Goal: Task Accomplishment & Management: Manage account settings

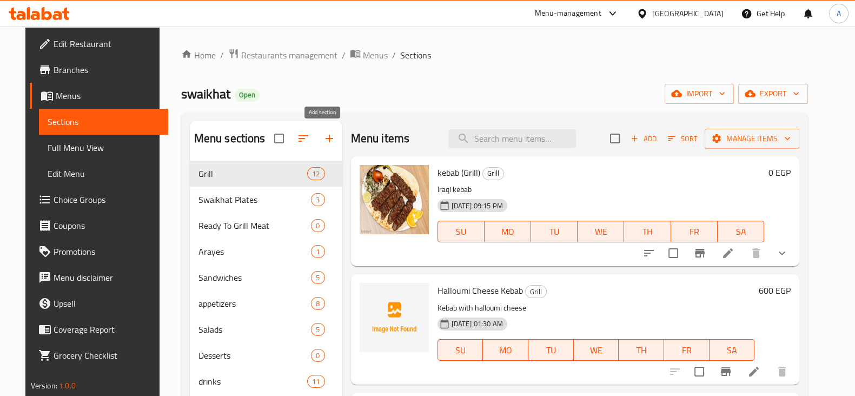
click at [324, 140] on icon "button" at bounding box center [329, 138] width 13 height 13
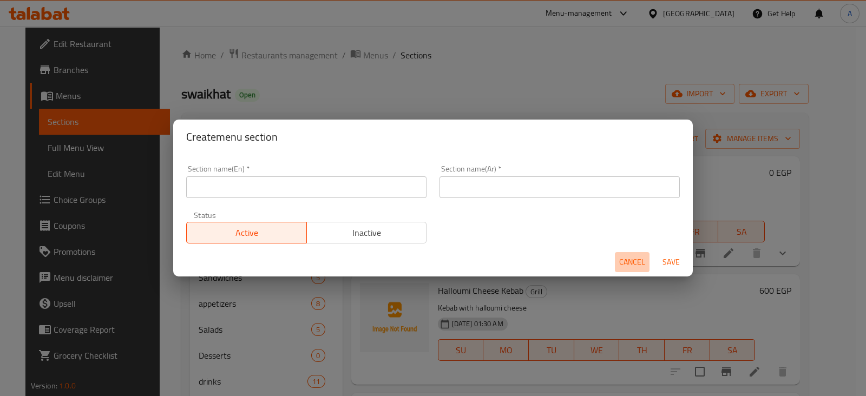
click at [634, 262] on span "Cancel" at bounding box center [632, 262] width 26 height 14
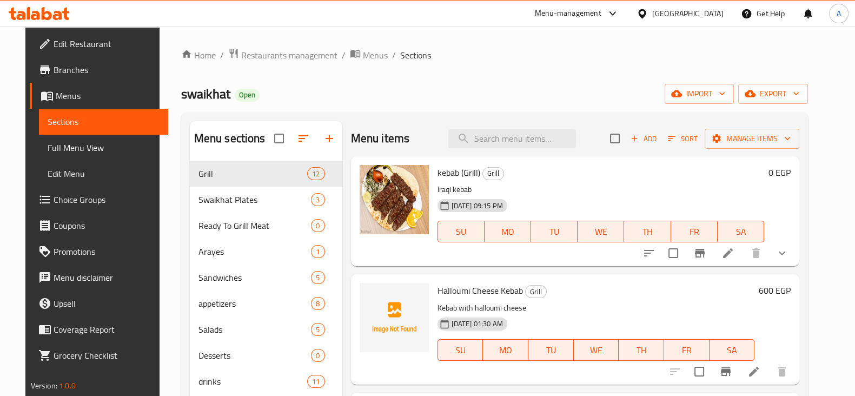
click at [658, 137] on span "Add" at bounding box center [643, 139] width 29 height 12
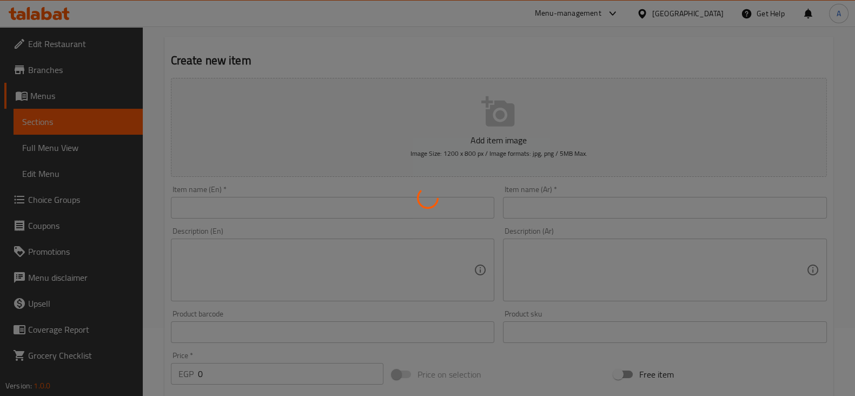
scroll to position [69, 0]
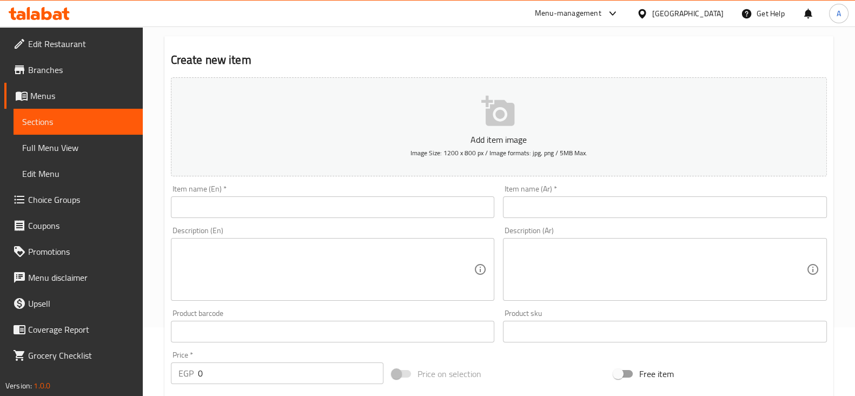
click at [387, 201] on input "text" at bounding box center [333, 207] width 324 height 22
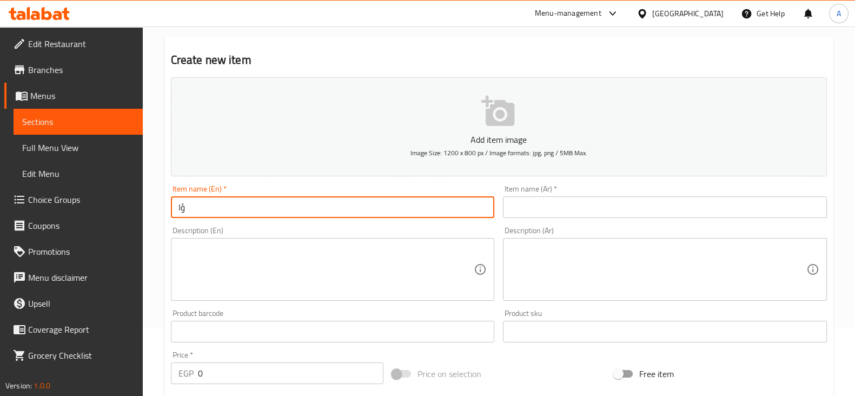
type input "ؤ"
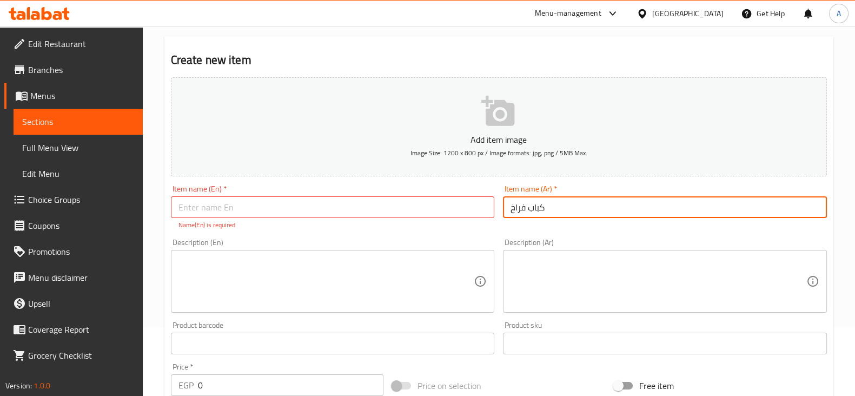
type input "كباب فراخ"
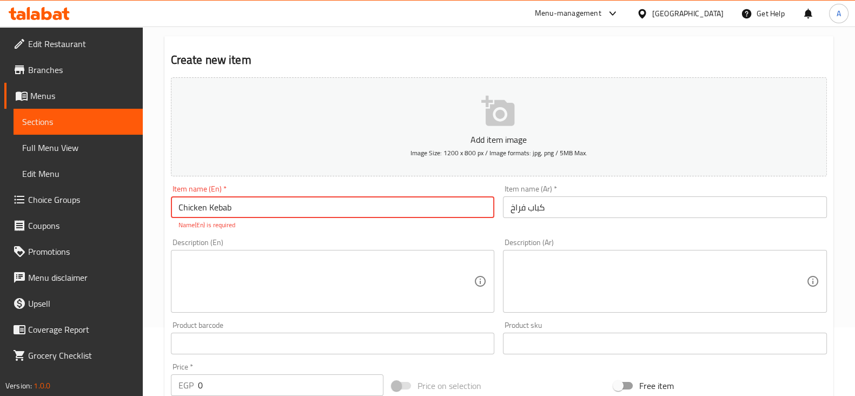
type input "Chicken Kebab"
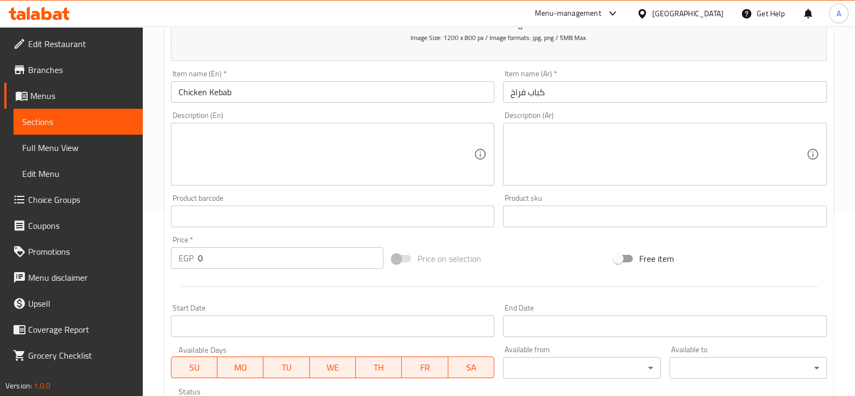
scroll to position [185, 0]
drag, startPoint x: 319, startPoint y: 251, endPoint x: 143, endPoint y: 276, distance: 177.8
click at [143, 276] on div "Home / Restaurants management / Menus / Sections / item / create Grill section …" at bounding box center [499, 210] width 713 height 738
type input "300"
click at [143, 276] on div "Home / Restaurants management / Menus / Sections / item / create Grill section …" at bounding box center [499, 210] width 713 height 738
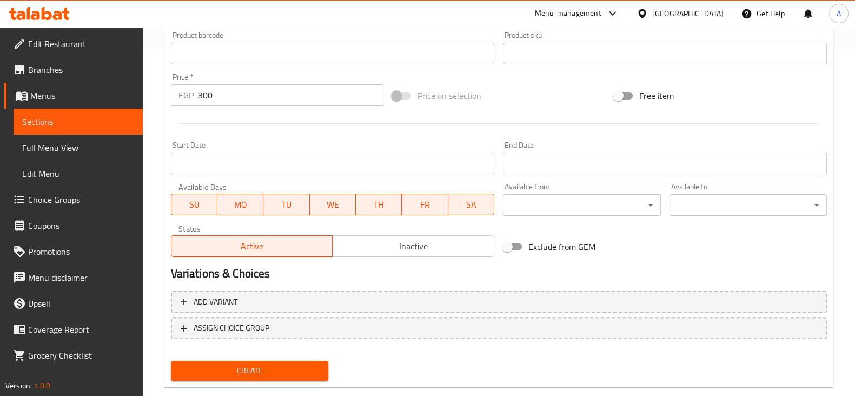
scroll to position [368, 0]
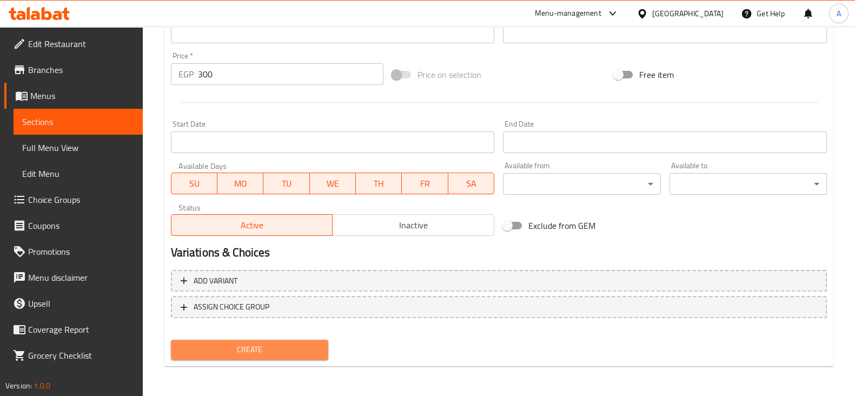
click at [260, 349] on span "Create" at bounding box center [250, 350] width 140 height 14
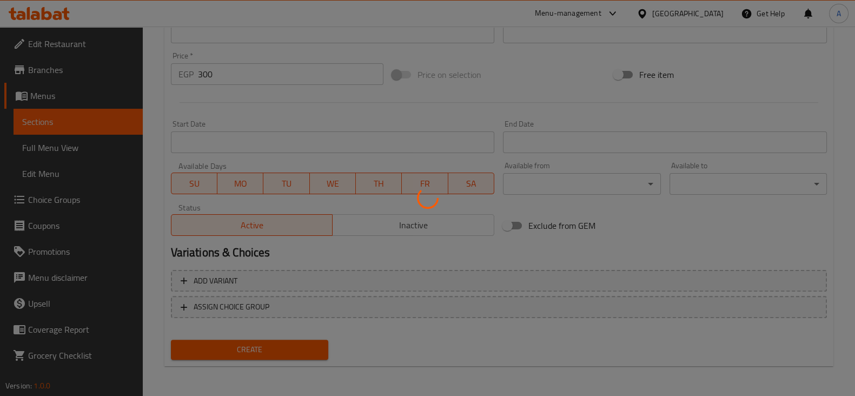
type input "0"
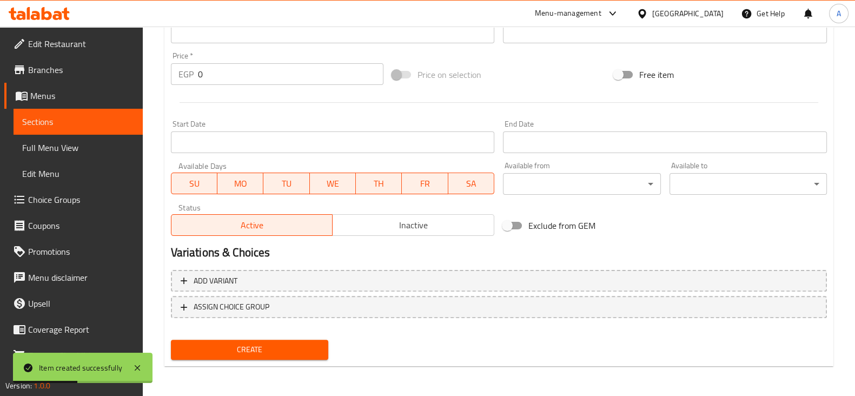
scroll to position [0, 0]
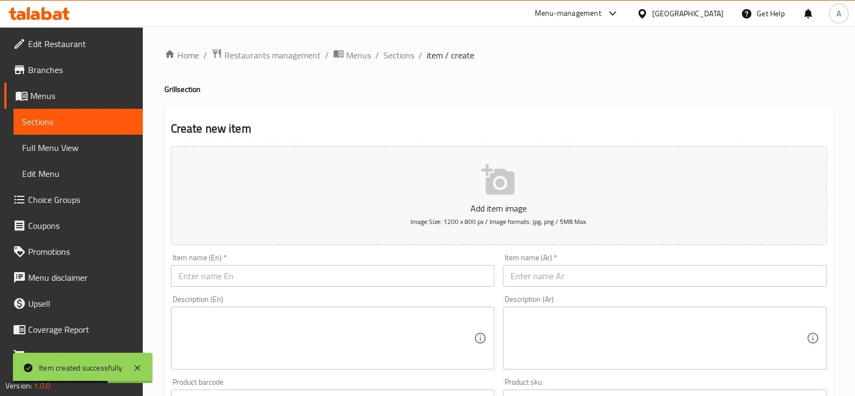
click at [476, 179] on button "Add item image Image Size: 1200 x 800 px / Image formats: jpg, png / 5MB Max." at bounding box center [499, 195] width 656 height 99
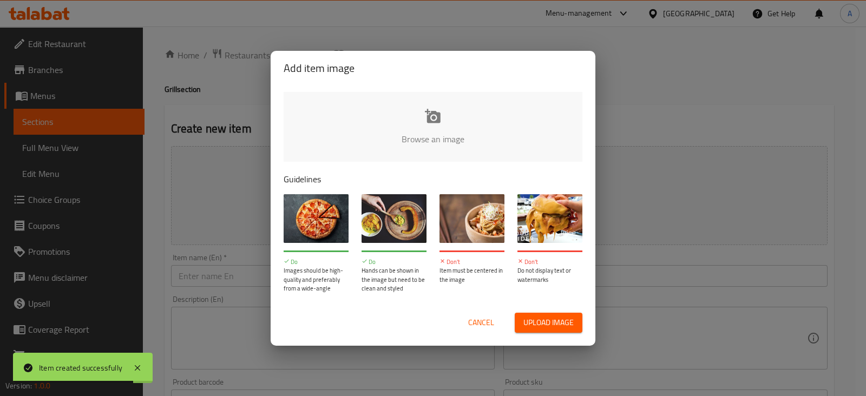
click at [643, 162] on div "Add item image Browse an image Guidelines Do Images should be high-quality and …" at bounding box center [433, 198] width 866 height 396
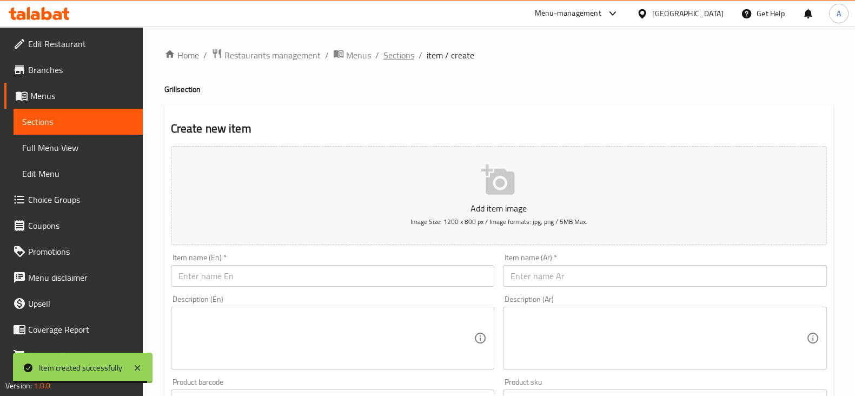
click at [394, 52] on span "Sections" at bounding box center [399, 55] width 31 height 13
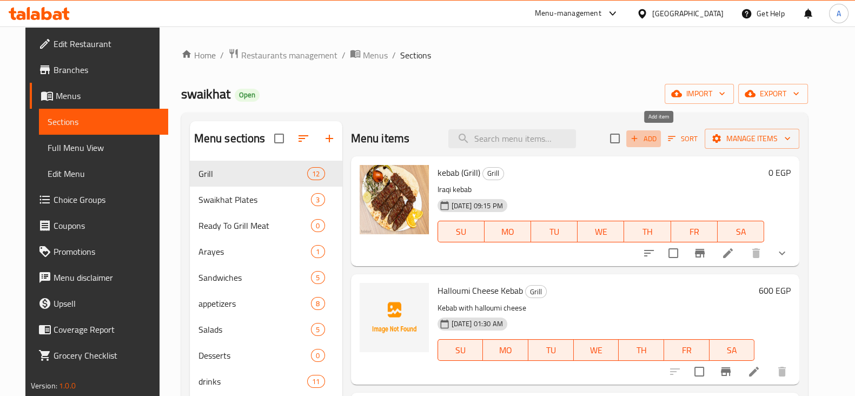
click at [658, 140] on span "Add" at bounding box center [643, 139] width 29 height 12
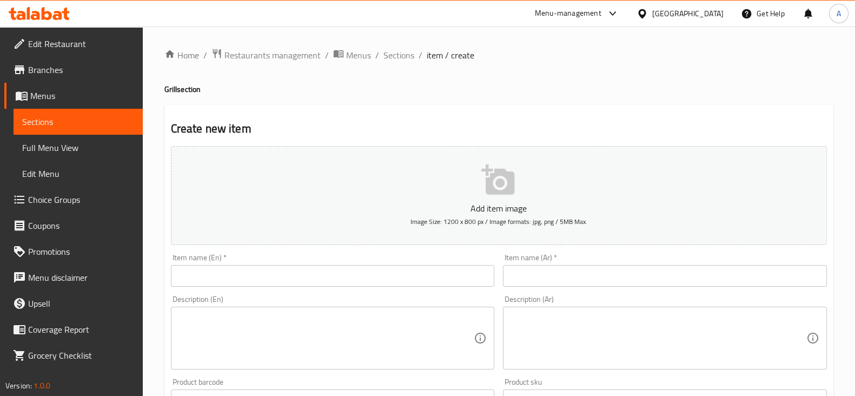
click at [452, 267] on input "text" at bounding box center [333, 276] width 324 height 22
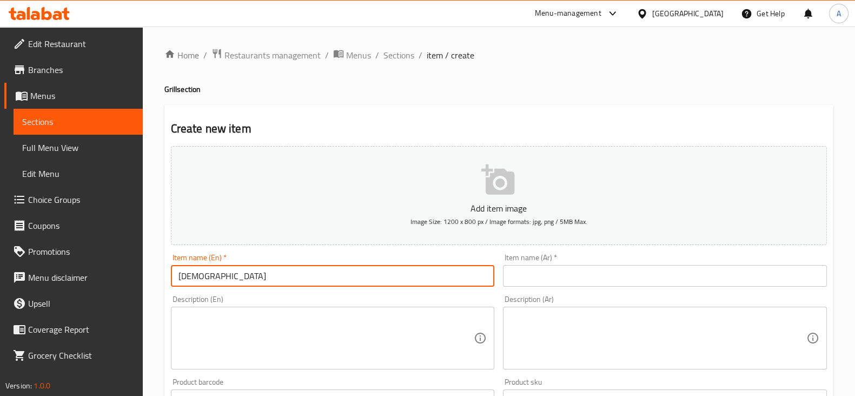
type input "Chicken Kebab"
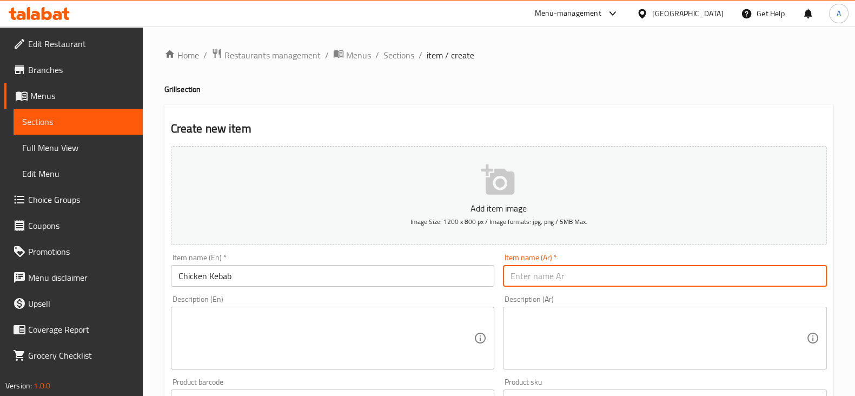
click at [550, 269] on input "text" at bounding box center [665, 276] width 324 height 22
type input "كباب فراخ"
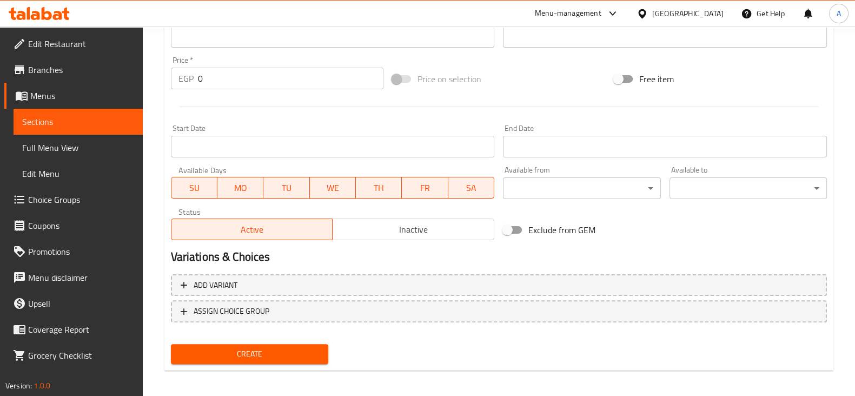
scroll to position [368, 0]
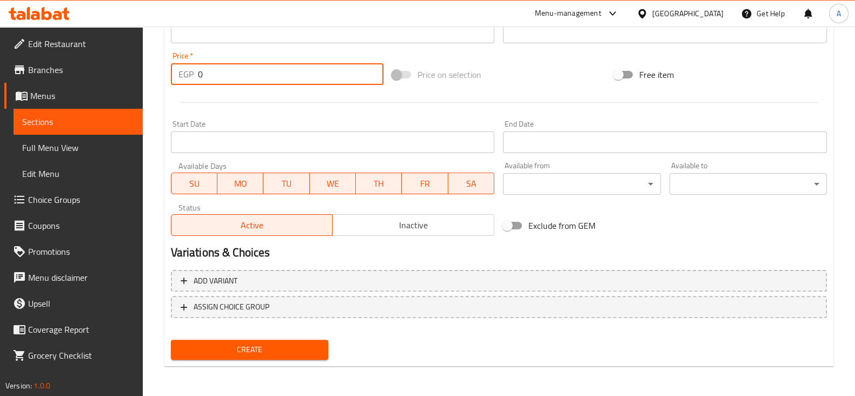
drag, startPoint x: 232, startPoint y: 80, endPoint x: 160, endPoint y: 80, distance: 71.4
click at [160, 80] on div "Home / Restaurants management / Menus / Sections / item / create Grill section …" at bounding box center [499, 28] width 713 height 738
type input "300"
click at [285, 345] on span "Create" at bounding box center [250, 350] width 140 height 14
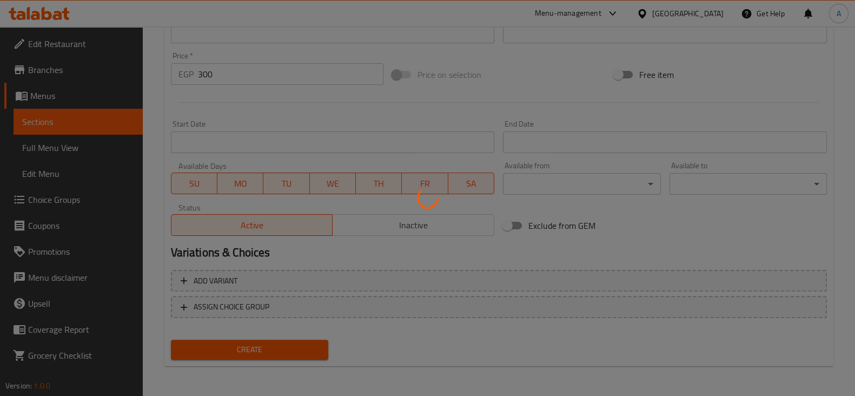
type input "0"
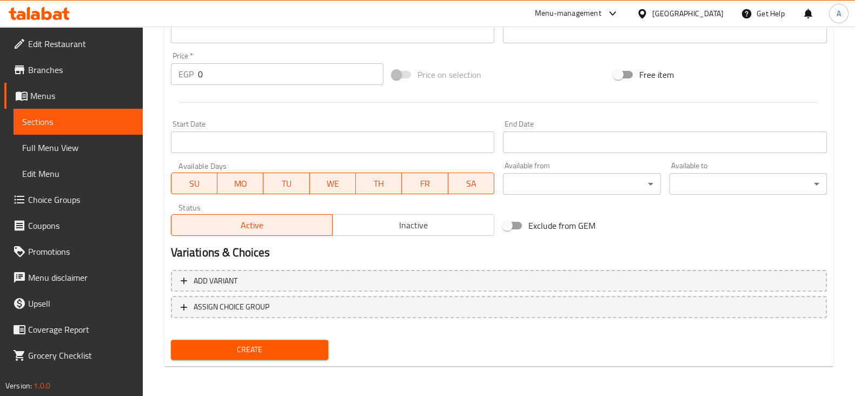
scroll to position [0, 0]
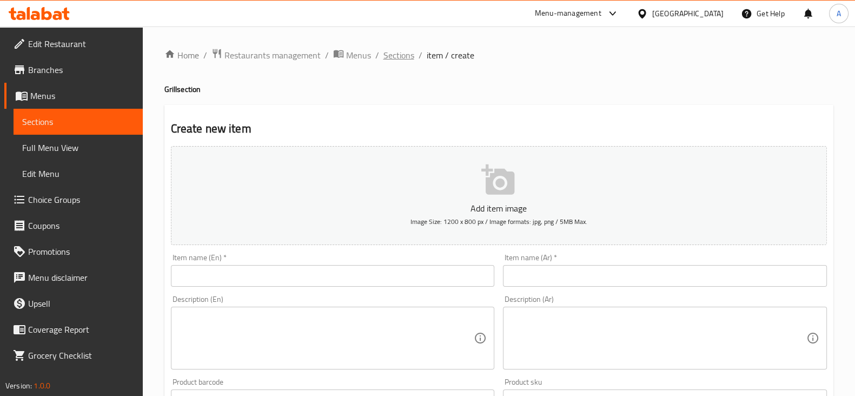
click at [405, 53] on span "Sections" at bounding box center [399, 55] width 31 height 13
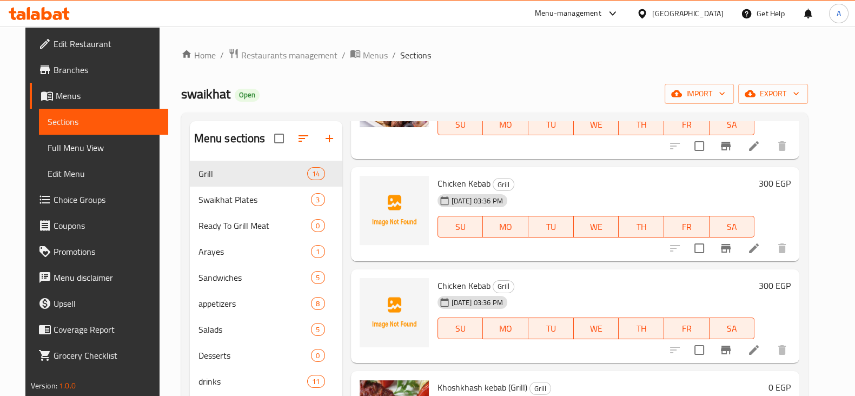
scroll to position [337, 0]
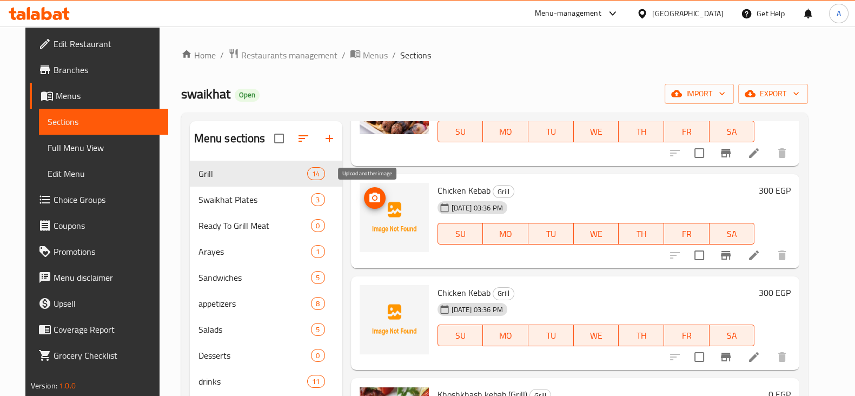
click at [372, 195] on icon "upload picture" at bounding box center [375, 198] width 11 height 10
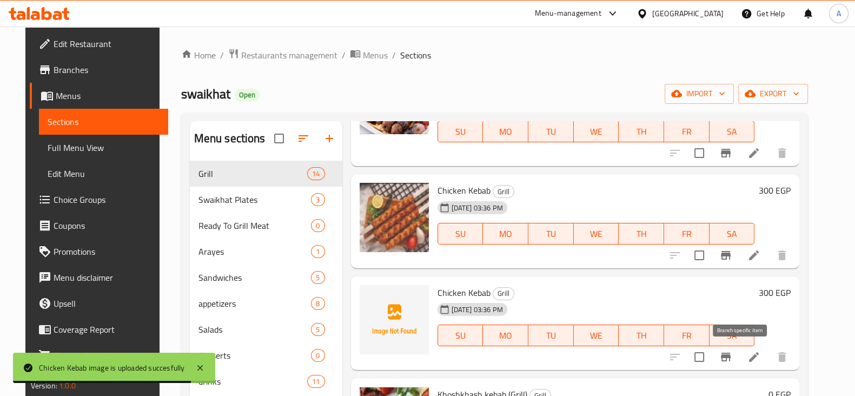
click at [733, 354] on icon "Branch-specific-item" at bounding box center [726, 357] width 13 height 13
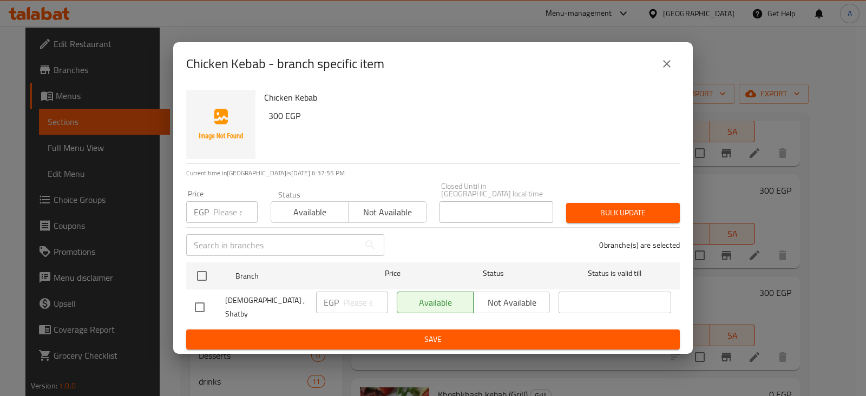
click at [517, 294] on div "Available Not available" at bounding box center [473, 303] width 153 height 22
click at [517, 296] on div "Available Not available" at bounding box center [473, 303] width 153 height 22
click at [517, 307] on div "Available Not available" at bounding box center [473, 303] width 153 height 22
click at [379, 201] on div "Available Not available" at bounding box center [349, 206] width 156 height 32
click at [381, 212] on span "Not available" at bounding box center [387, 213] width 69 height 16
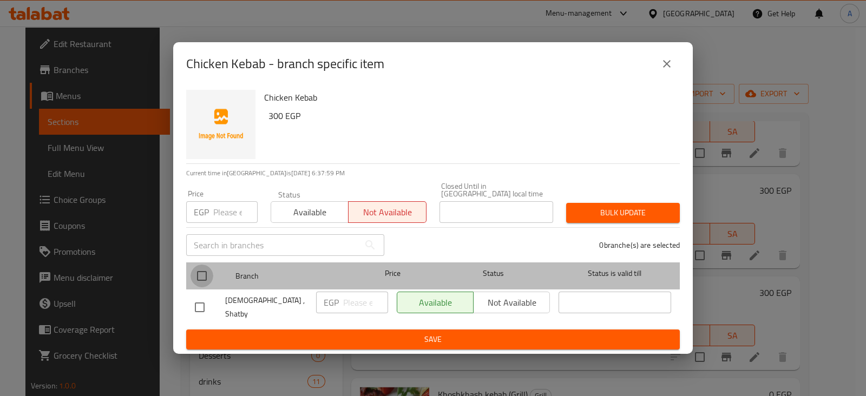
click at [202, 276] on input "checkbox" at bounding box center [201, 276] width 23 height 23
checkbox input "true"
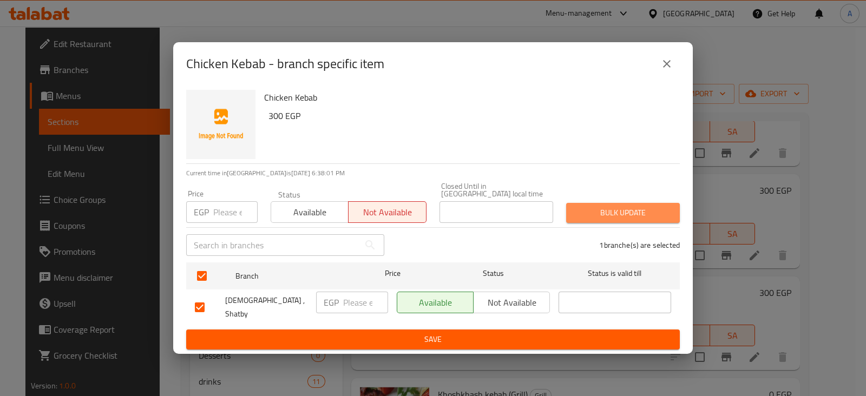
click at [590, 214] on span "Bulk update" at bounding box center [623, 213] width 96 height 14
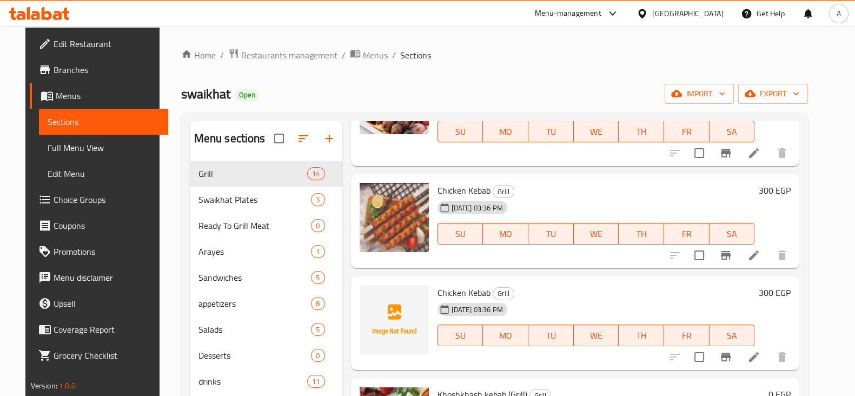
click at [602, 16] on div "Menu-management" at bounding box center [568, 13] width 67 height 13
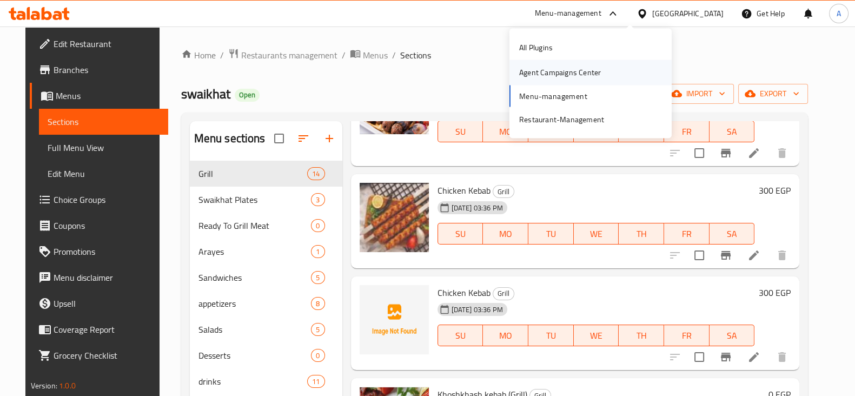
click at [563, 72] on div "Agent Campaigns Center" at bounding box center [560, 73] width 82 height 12
